Goal: Information Seeking & Learning: Understand process/instructions

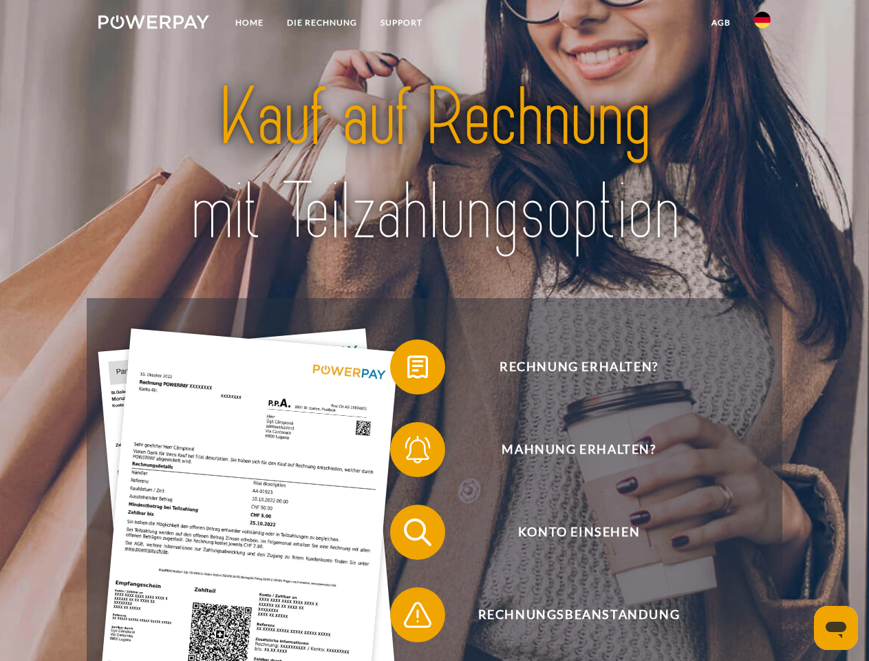
click at [153, 24] on img at bounding box center [153, 22] width 111 height 14
click at [762, 24] on img at bounding box center [762, 20] width 17 height 17
click at [720, 23] on link "agb" at bounding box center [721, 22] width 43 height 25
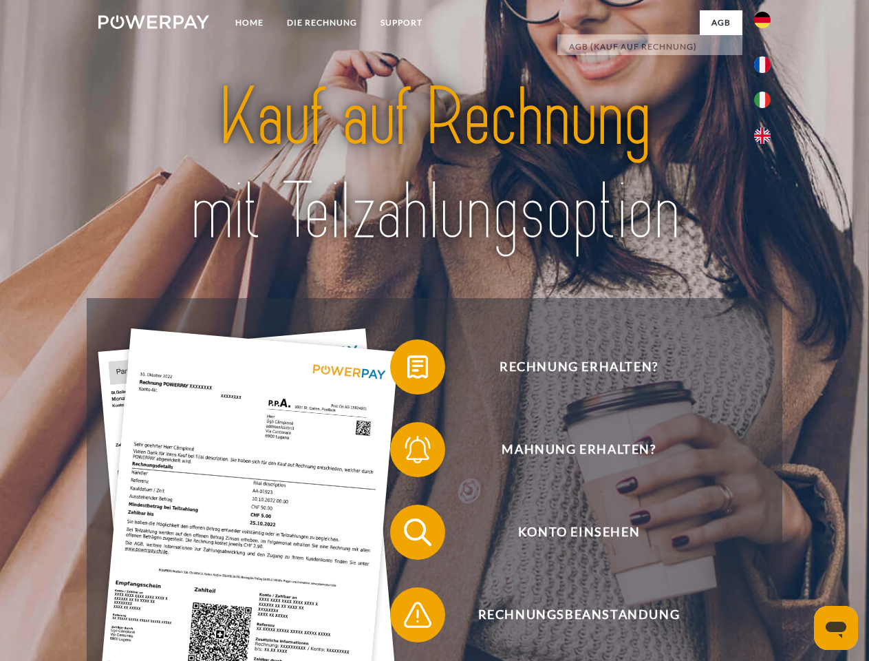
click at [407, 369] on span at bounding box center [397, 366] width 69 height 69
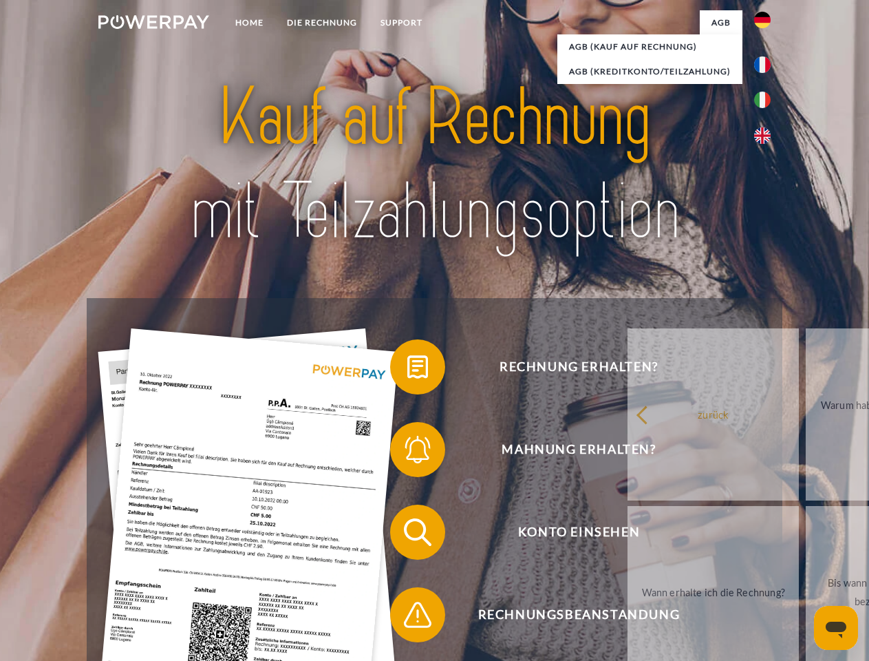
click at [407, 452] on div "Rechnung erhalten? Mahnung erhalten? Konto einsehen" at bounding box center [434, 573] width 695 height 550
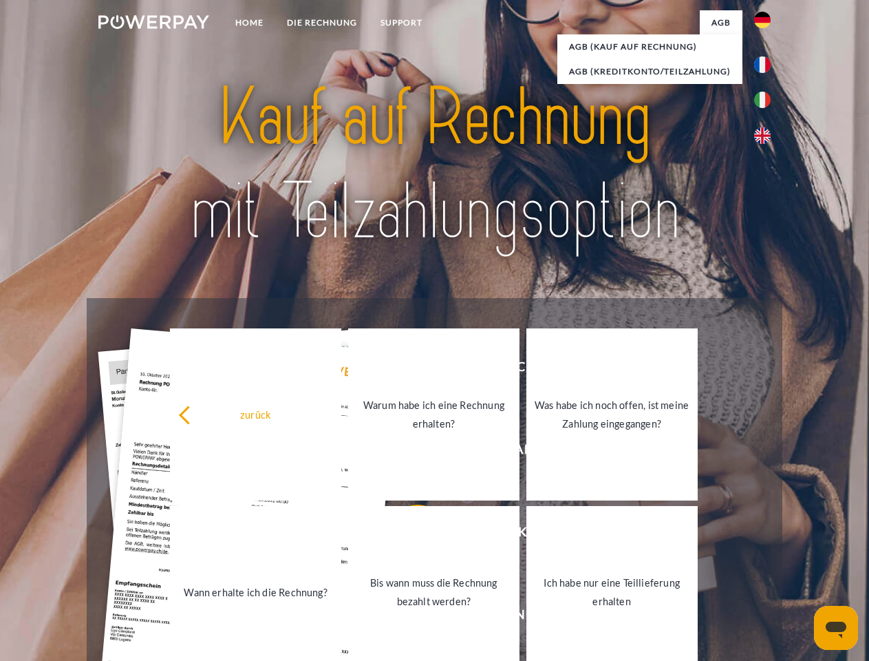
click at [407, 535] on link "Bis wann muss die Rechnung bezahlt werden?" at bounding box center [433, 592] width 171 height 172
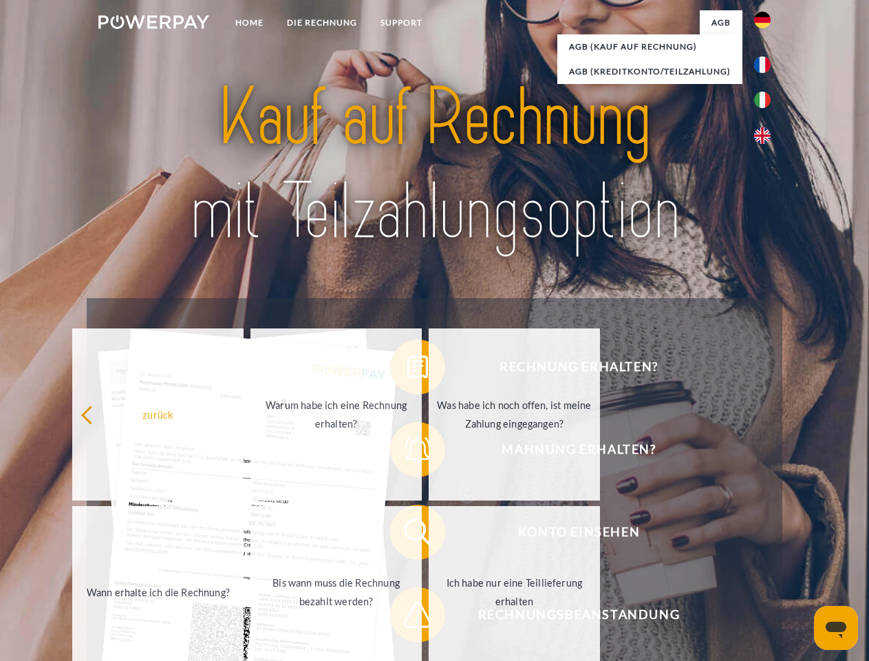
click at [407, 617] on span at bounding box center [397, 614] width 69 height 69
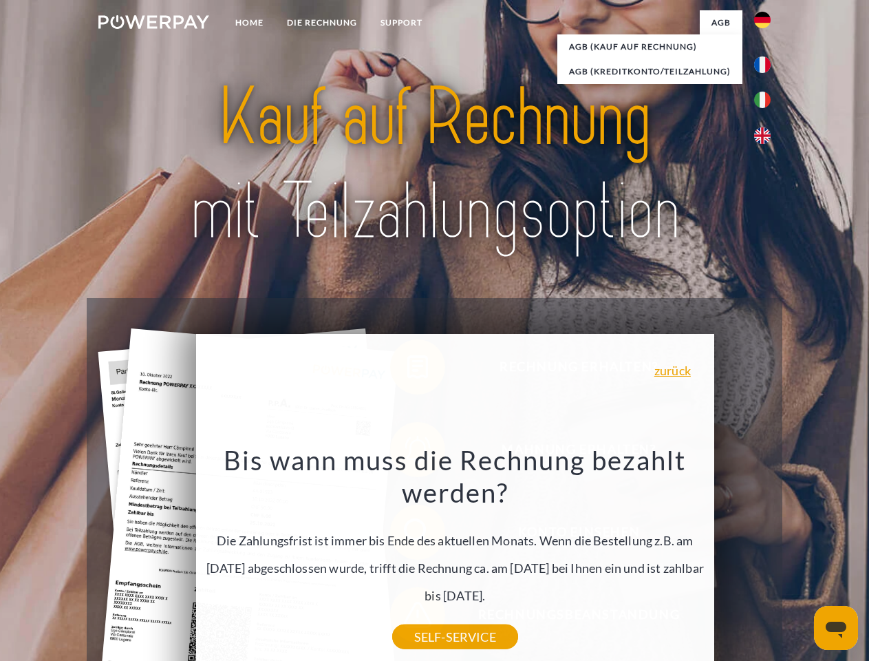
click at [836, 628] on icon "Messaging-Fenster öffnen" at bounding box center [836, 629] width 21 height 17
